Goal: Find specific fact: Find specific fact

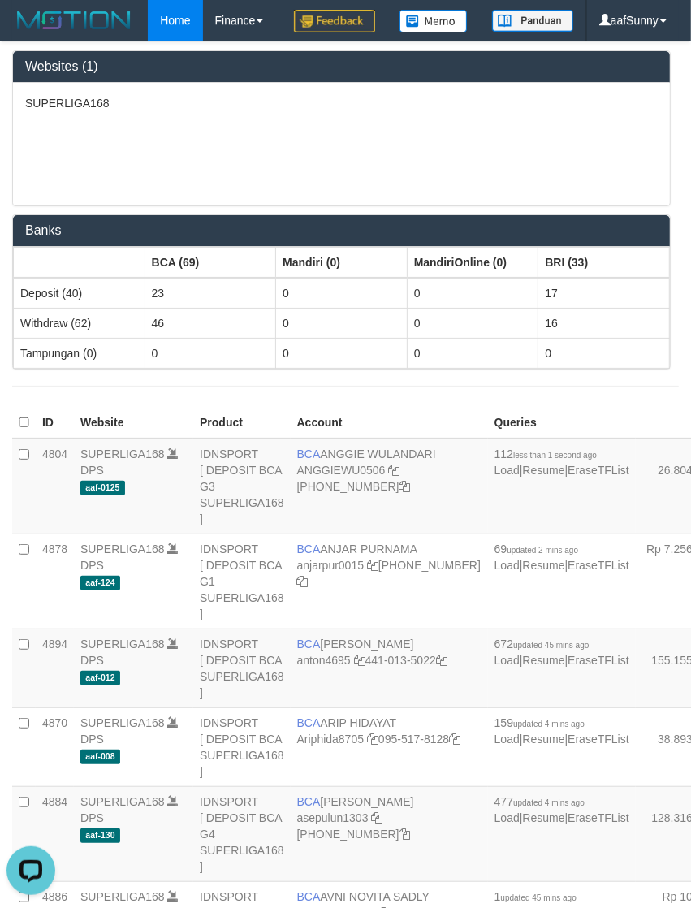
click at [313, 111] on p "SUPERLIGA168" at bounding box center [341, 103] width 633 height 16
click at [452, 205] on div "SUPERLIGA168" at bounding box center [341, 144] width 657 height 123
click at [323, 500] on td "BCA ANGGIE WULANDARI ANGGIEWU0506 406-221-3373" at bounding box center [389, 487] width 197 height 96
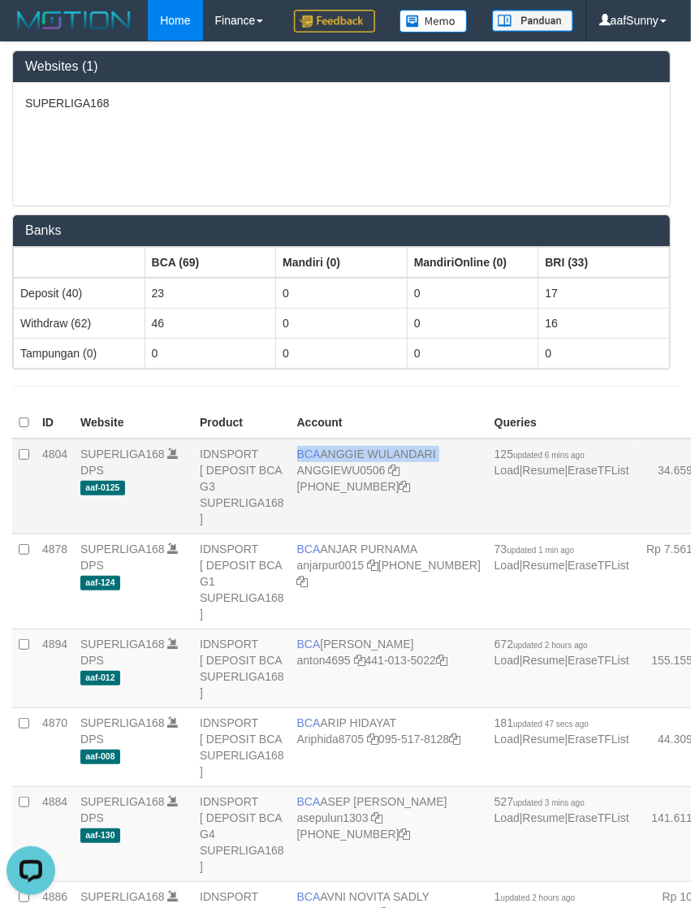
copy td "BCA ANGGIE WULANDARI"
click at [493, 189] on div "SUPERLIGA168" at bounding box center [341, 144] width 657 height 123
click at [488, 201] on div "SUPERLIGA168" at bounding box center [341, 144] width 657 height 123
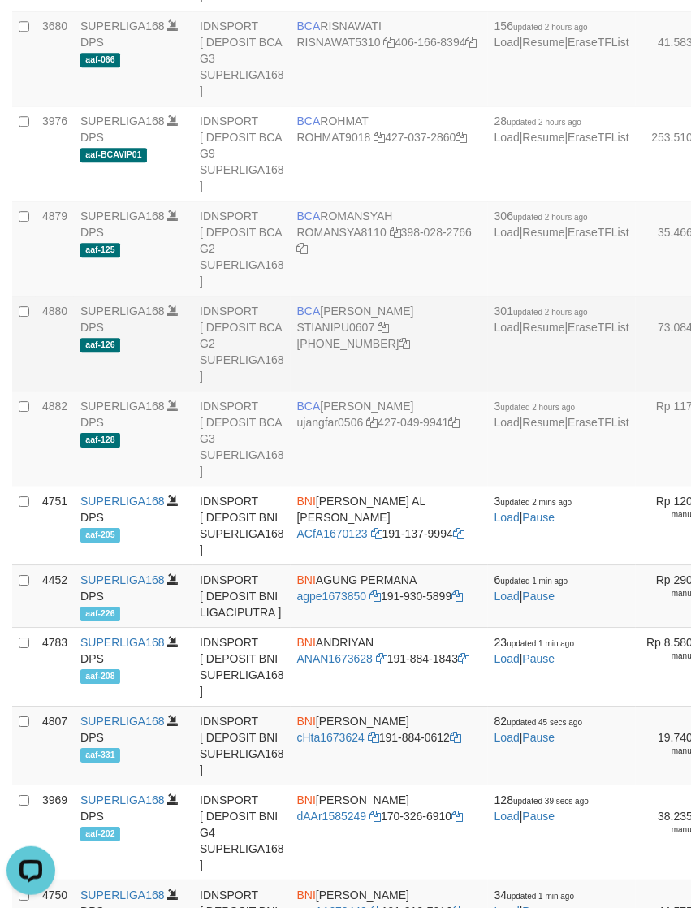
click at [355, 391] on td "BCA [PERSON_NAME] STIANIPU0607 [PHONE_NUMBER]" at bounding box center [389, 343] width 197 height 95
copy td "BCA [PERSON_NAME]"
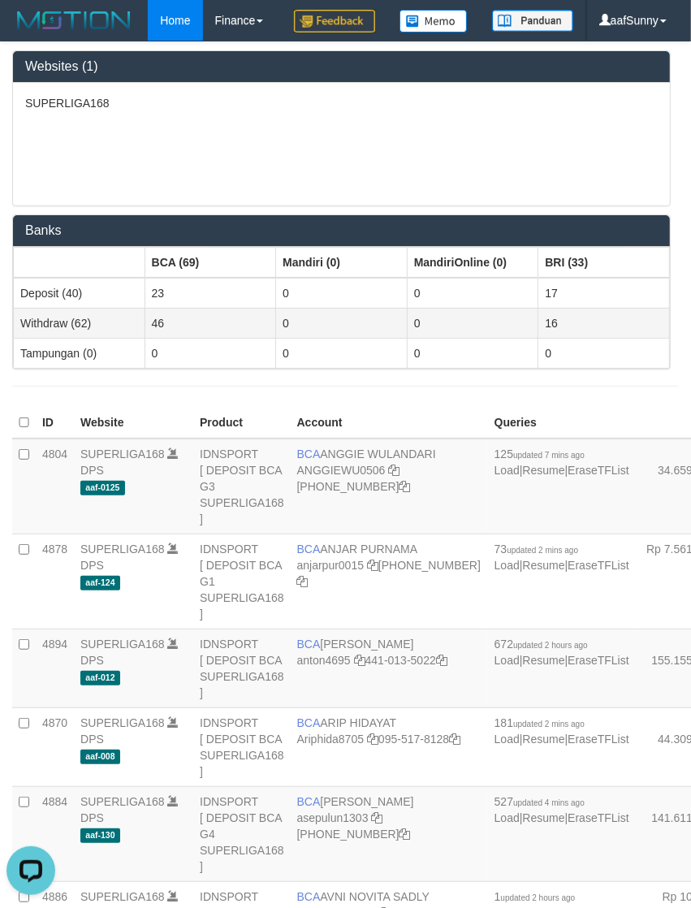
scroll to position [2928, 0]
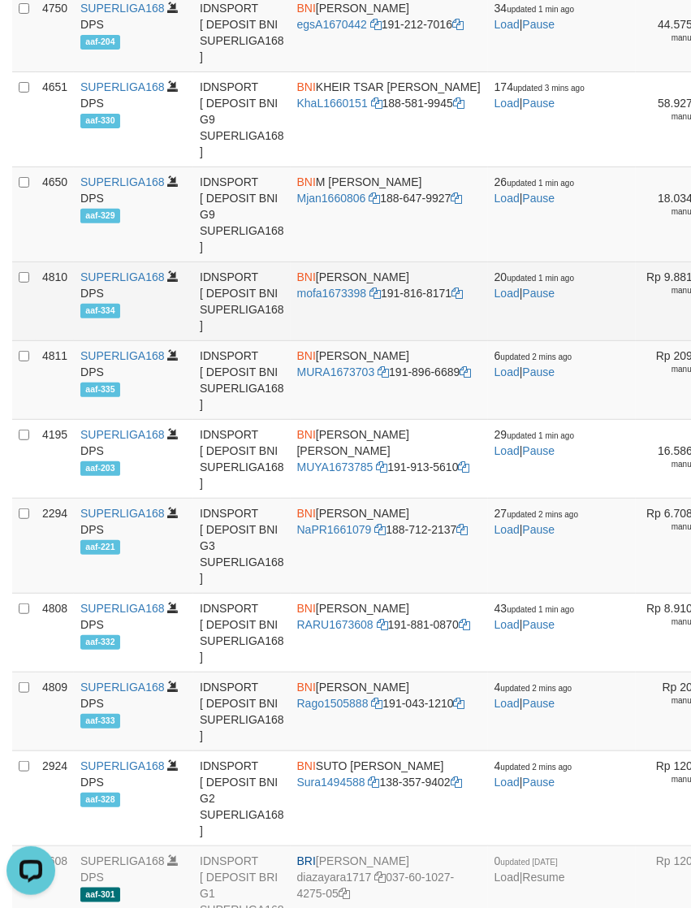
click at [325, 341] on td "BNI [PERSON_NAME] mofa1673398 191-816-8171" at bounding box center [389, 301] width 197 height 79
copy td "BNI [PERSON_NAME]"
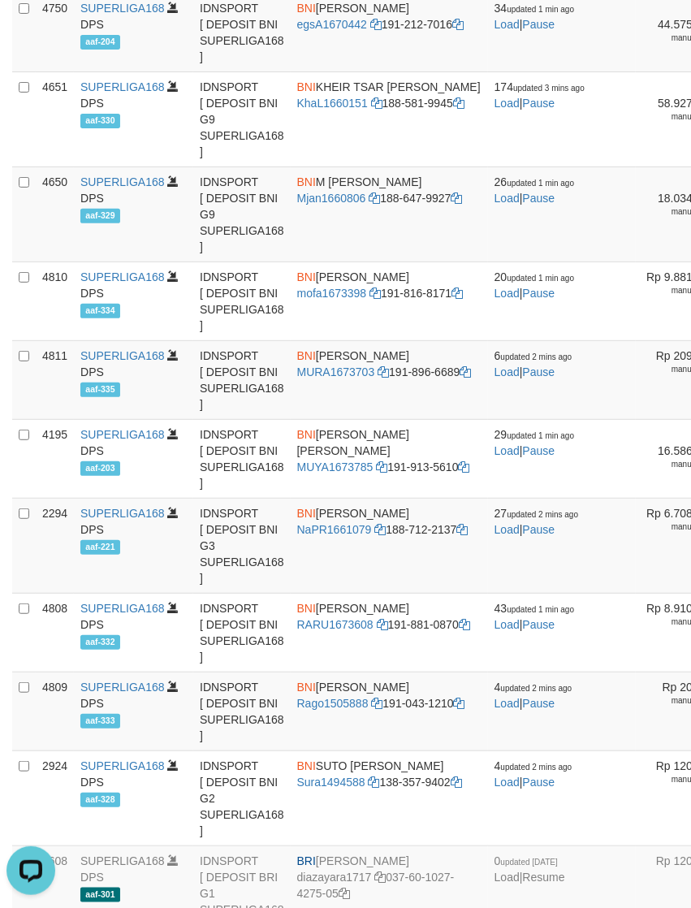
scroll to position [136, 0]
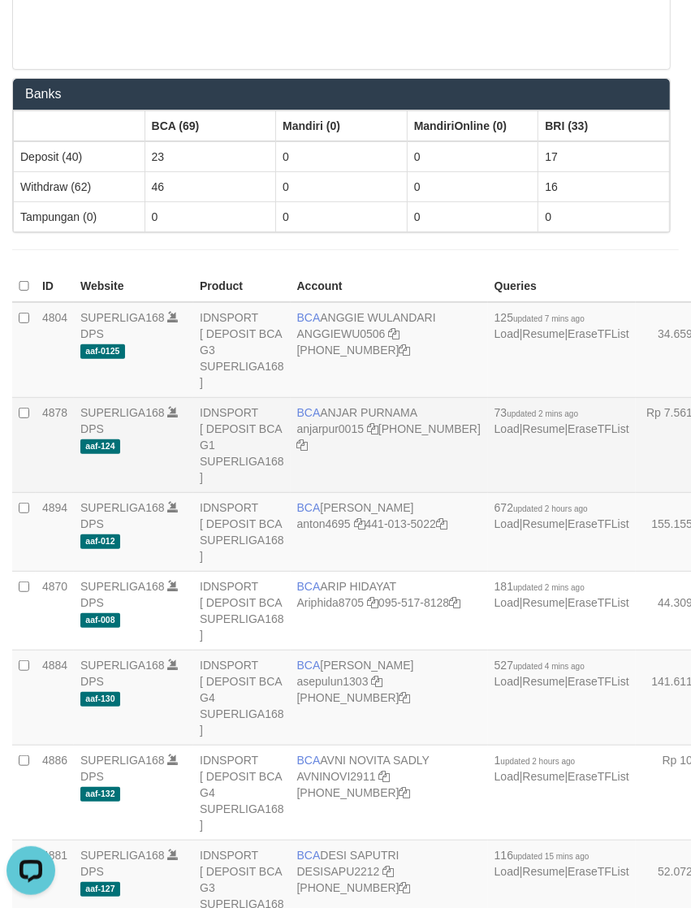
click at [331, 456] on td "BCA [PERSON_NAME] anjarpur0015 [PHONE_NUMBER]" at bounding box center [389, 445] width 197 height 95
copy td "BCA ANJAR PURNAMA"
